Goal: Task Accomplishment & Management: Complete application form

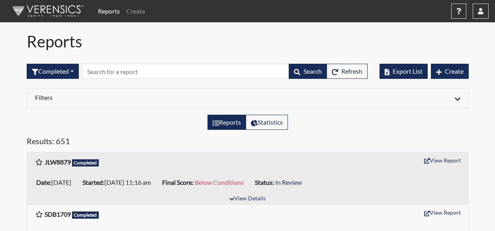
scroll to position [40, 0]
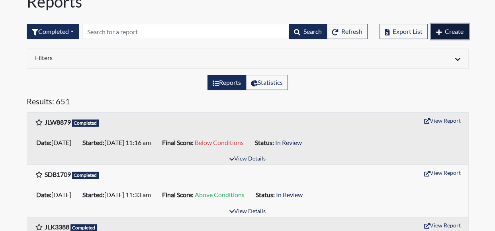
click at [452, 31] on span "Create" at bounding box center [454, 31] width 19 height 8
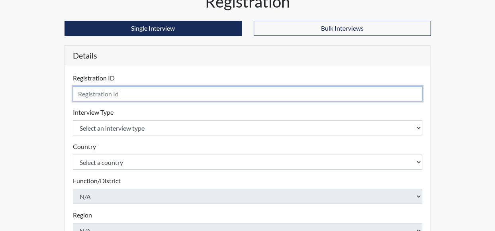
click at [94, 95] on input "text" at bounding box center [248, 93] width 350 height 15
type input "DDG3641"
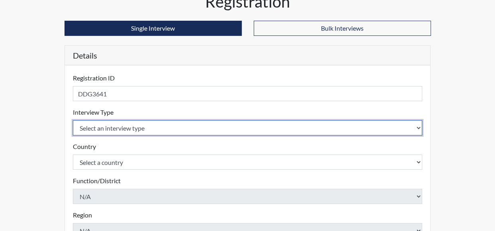
click at [172, 127] on select "Select an interview type" at bounding box center [248, 127] width 350 height 15
click at [418, 128] on select "Select an interview type" at bounding box center [248, 127] width 350 height 15
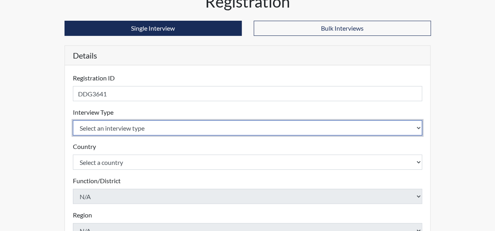
click at [418, 128] on select "Select an interview type" at bounding box center [248, 127] width 350 height 15
click at [420, 125] on select "Select an interview type" at bounding box center [248, 127] width 350 height 15
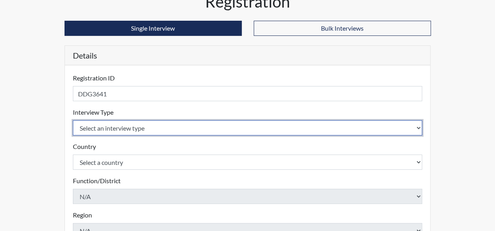
click at [420, 125] on select "Select an interview type" at bounding box center [248, 127] width 350 height 15
click at [419, 126] on select "Select an interview type" at bounding box center [248, 127] width 350 height 15
click at [419, 128] on select "Select an interview type" at bounding box center [248, 127] width 350 height 15
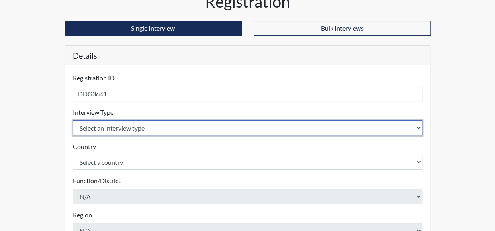
click at [178, 132] on select "Select an interview type" at bounding box center [248, 127] width 350 height 15
click at [418, 124] on select "Select an interview type" at bounding box center [248, 127] width 350 height 15
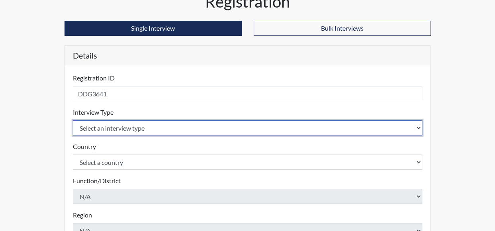
click at [418, 124] on select "Select an interview type" at bounding box center [248, 127] width 350 height 15
click at [418, 126] on select "Select an interview type" at bounding box center [248, 127] width 350 height 15
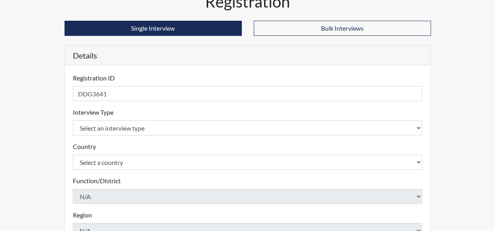
click at [421, 136] on form "Registration ID DDG3641 Please provide a registration ID. Interview Type Select…" at bounding box center [248, 215] width 350 height 285
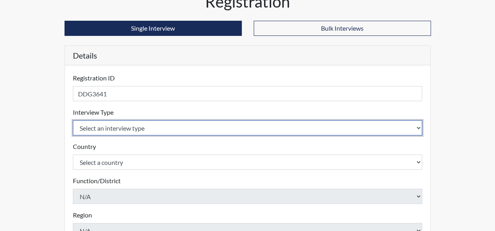
click at [418, 129] on select "Select an interview type" at bounding box center [248, 127] width 350 height 15
drag, startPoint x: 418, startPoint y: 129, endPoint x: 79, endPoint y: 128, distance: 338.8
click at [79, 128] on select "Select an interview type" at bounding box center [248, 127] width 350 height 15
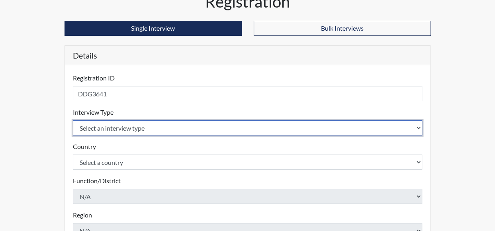
click at [79, 128] on select "Select an interview type" at bounding box center [248, 127] width 350 height 15
click at [417, 126] on select "Select an interview type" at bounding box center [248, 127] width 350 height 15
click at [416, 126] on select "Select an interview type" at bounding box center [248, 127] width 350 height 15
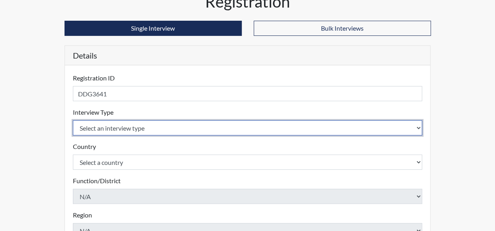
click at [416, 126] on select "Select an interview type" at bounding box center [248, 127] width 350 height 15
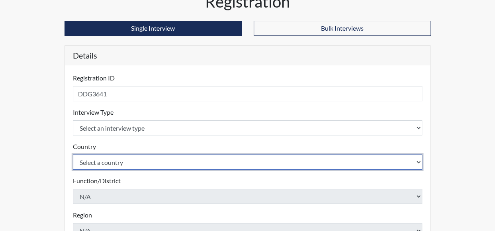
click at [421, 162] on select "Select a country [GEOGRAPHIC_DATA] [GEOGRAPHIC_DATA]" at bounding box center [248, 161] width 350 height 15
select select "united-states-of-[GEOGRAPHIC_DATA]"
click at [73, 154] on select "Select a country [GEOGRAPHIC_DATA] [GEOGRAPHIC_DATA]" at bounding box center [248, 161] width 350 height 15
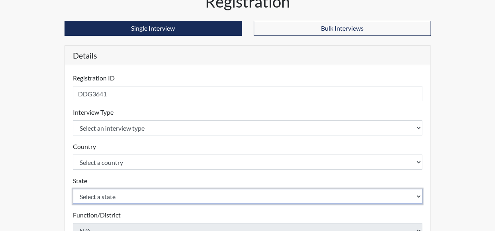
click at [415, 197] on select "Select a state [US_STATE] [US_STATE] [US_STATE] [US_STATE] [US_STATE] [US_STATE…" at bounding box center [248, 196] width 350 height 15
click at [73, 189] on select "Select a state [US_STATE] [US_STATE] [US_STATE] [US_STATE] [US_STATE] [US_STATE…" at bounding box center [248, 196] width 350 height 15
select select "GA"
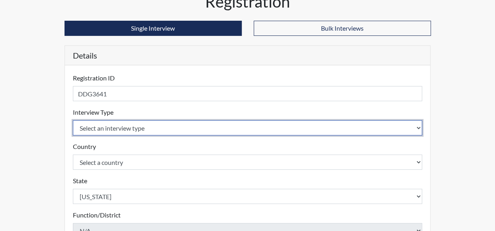
click at [420, 127] on select "Select an interview type" at bounding box center [248, 127] width 350 height 15
click at [135, 125] on select "Select an interview type" at bounding box center [248, 127] width 350 height 15
click at [418, 128] on select "Select an interview type" at bounding box center [248, 127] width 350 height 15
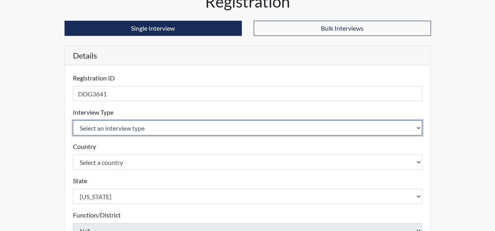
click at [418, 128] on select "Select an interview type" at bounding box center [248, 127] width 350 height 15
click at [418, 129] on select "Select an interview type" at bounding box center [248, 127] width 350 height 15
click at [419, 130] on select "Select an interview type" at bounding box center [248, 127] width 350 height 15
click at [419, 127] on select "Select an interview type" at bounding box center [248, 127] width 350 height 15
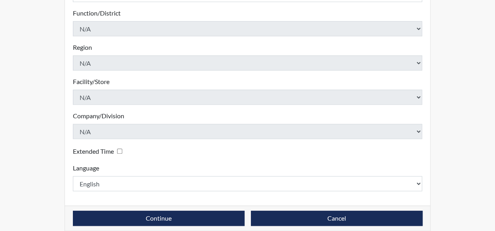
scroll to position [40, 0]
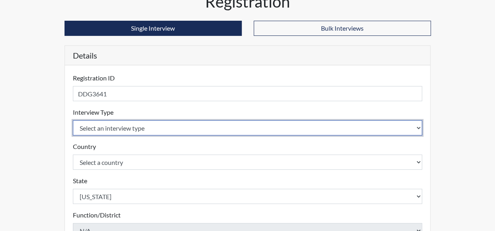
click at [416, 125] on select "Select an interview type" at bounding box center [248, 127] width 350 height 15
click at [419, 127] on select "Select an interview type" at bounding box center [248, 127] width 350 height 15
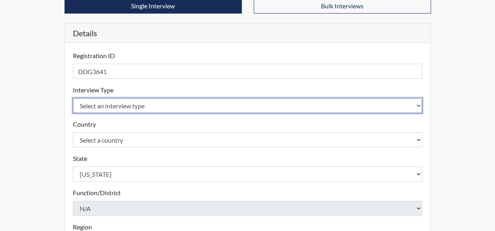
scroll to position [80, 0]
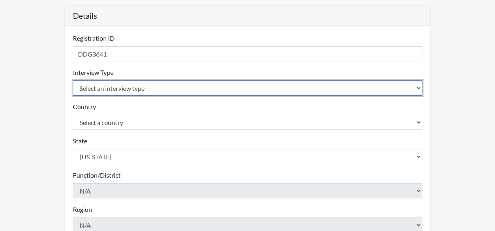
click at [418, 84] on select "Select an interview type" at bounding box center [248, 87] width 350 height 15
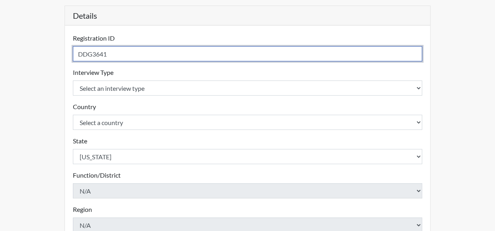
drag, startPoint x: 426, startPoint y: 47, endPoint x: 396, endPoint y: 70, distance: 37.6
click at [431, 51] on div "Registration Single Interview Bulk Interviews Details Registration ID DDG3641 P…" at bounding box center [248, 177] width 378 height 450
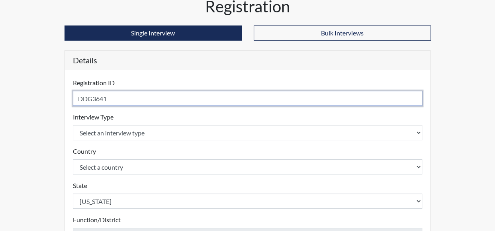
scroll to position [0, 0]
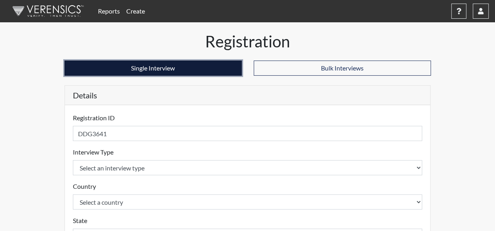
click at [208, 66] on button "Single Interview" at bounding box center [152, 68] width 177 height 15
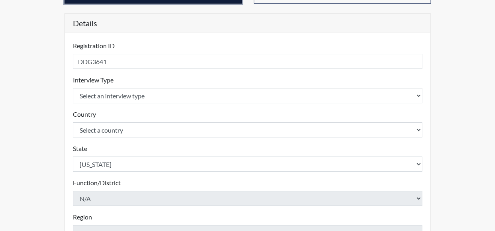
scroll to position [80, 0]
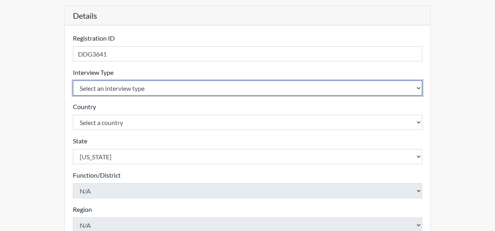
click at [417, 87] on select "Select an interview type" at bounding box center [248, 87] width 350 height 15
click at [417, 86] on select "Select an interview type" at bounding box center [248, 87] width 350 height 15
click at [417, 85] on select "Select an interview type" at bounding box center [248, 87] width 350 height 15
click at [170, 85] on select "Select an interview type" at bounding box center [248, 87] width 350 height 15
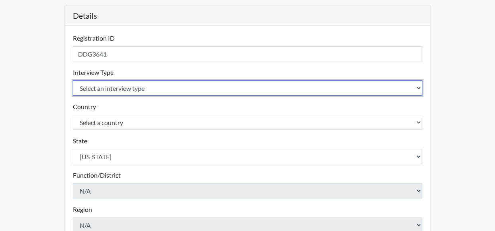
click at [167, 85] on select "Select an interview type" at bounding box center [248, 87] width 350 height 15
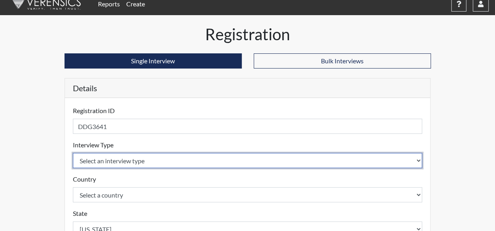
scroll to position [0, 0]
